Goal: Task Accomplishment & Management: Use online tool/utility

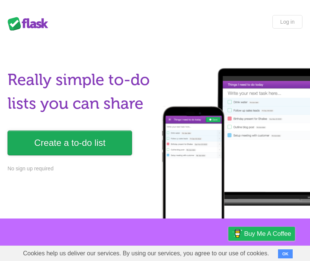
click at [88, 143] on link "Create a to-do list" at bounding box center [70, 142] width 124 height 25
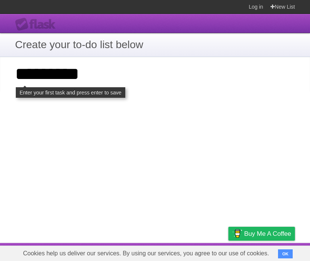
type input "*********"
click input "**********" at bounding box center [0, 0] width 0 height 0
